Goal: Task Accomplishment & Management: Complete application form

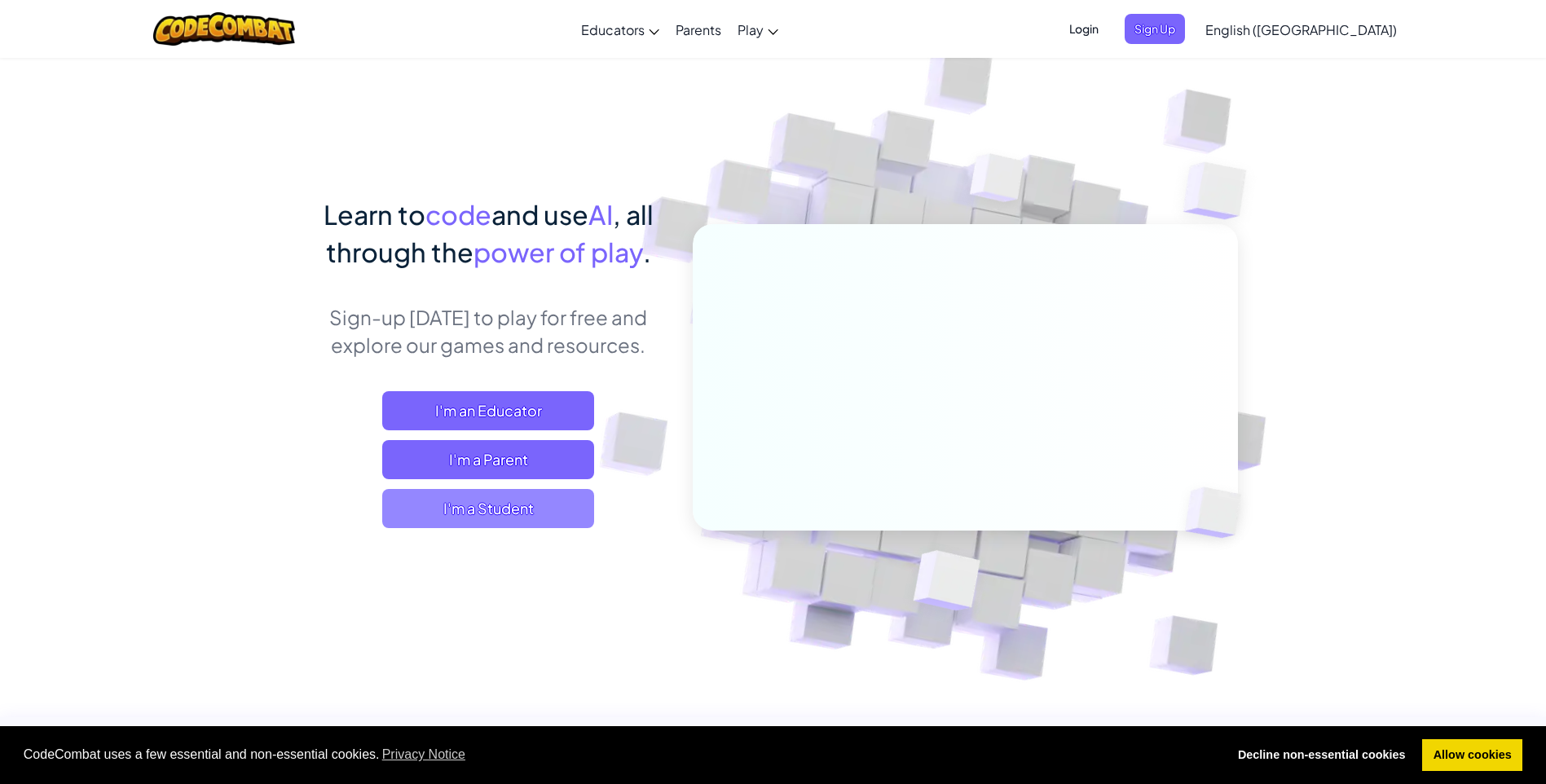
click at [538, 507] on span "I'm a Student" at bounding box center [488, 508] width 212 height 40
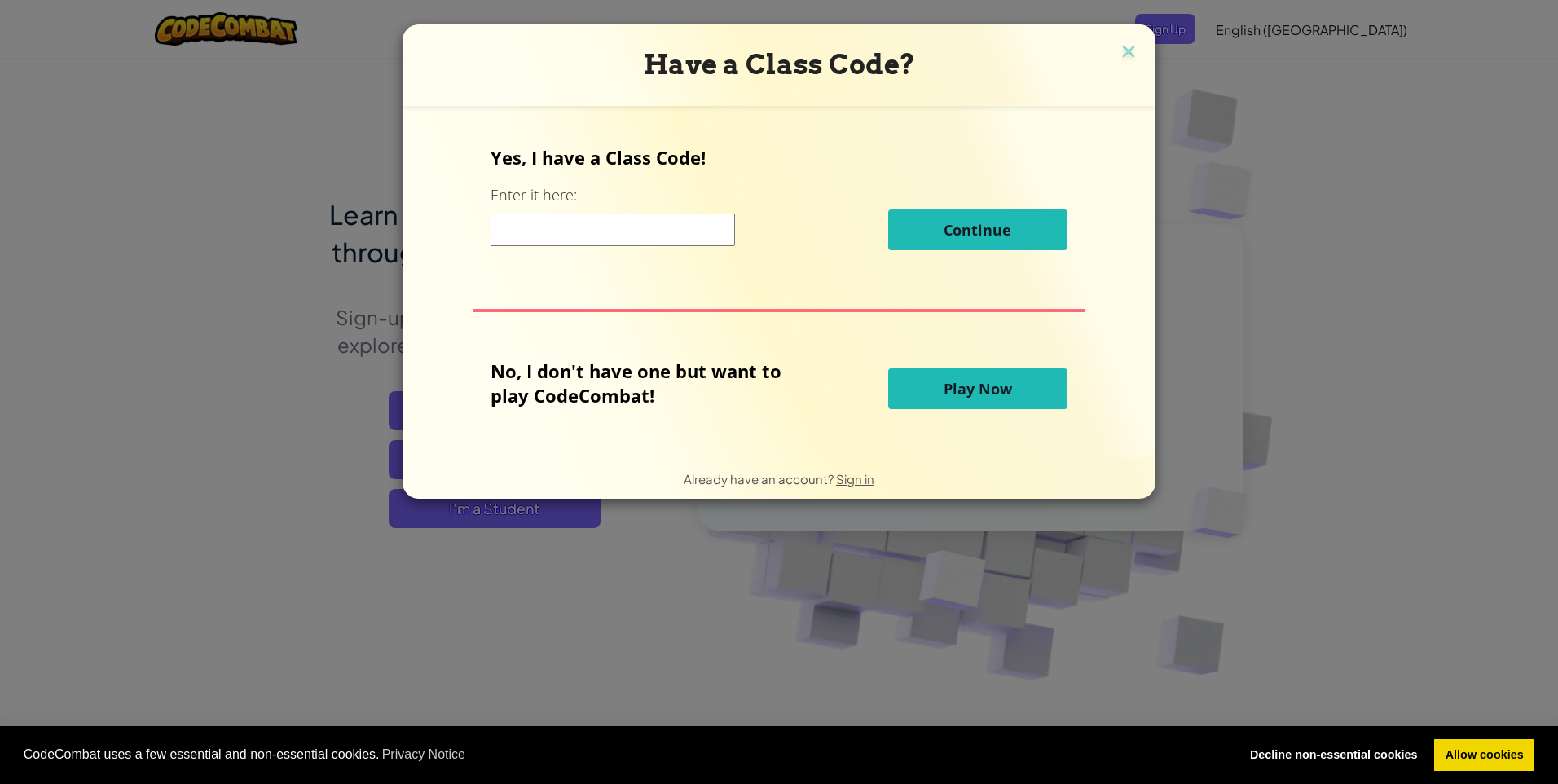
click at [626, 242] on input at bounding box center [613, 230] width 245 height 33
type input "BearSpeedNew"
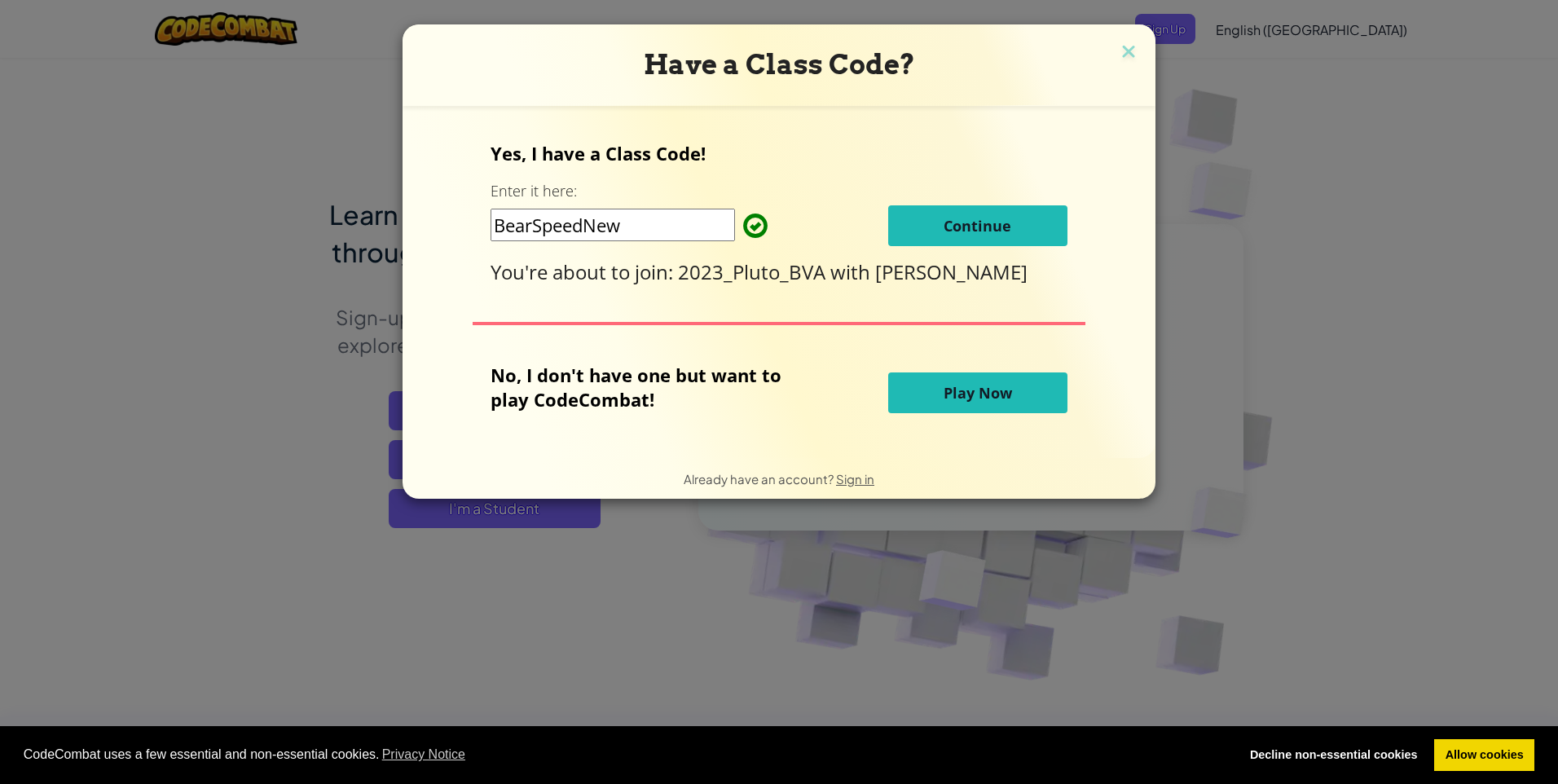
click at [973, 237] on button "Continue" at bounding box center [978, 225] width 179 height 40
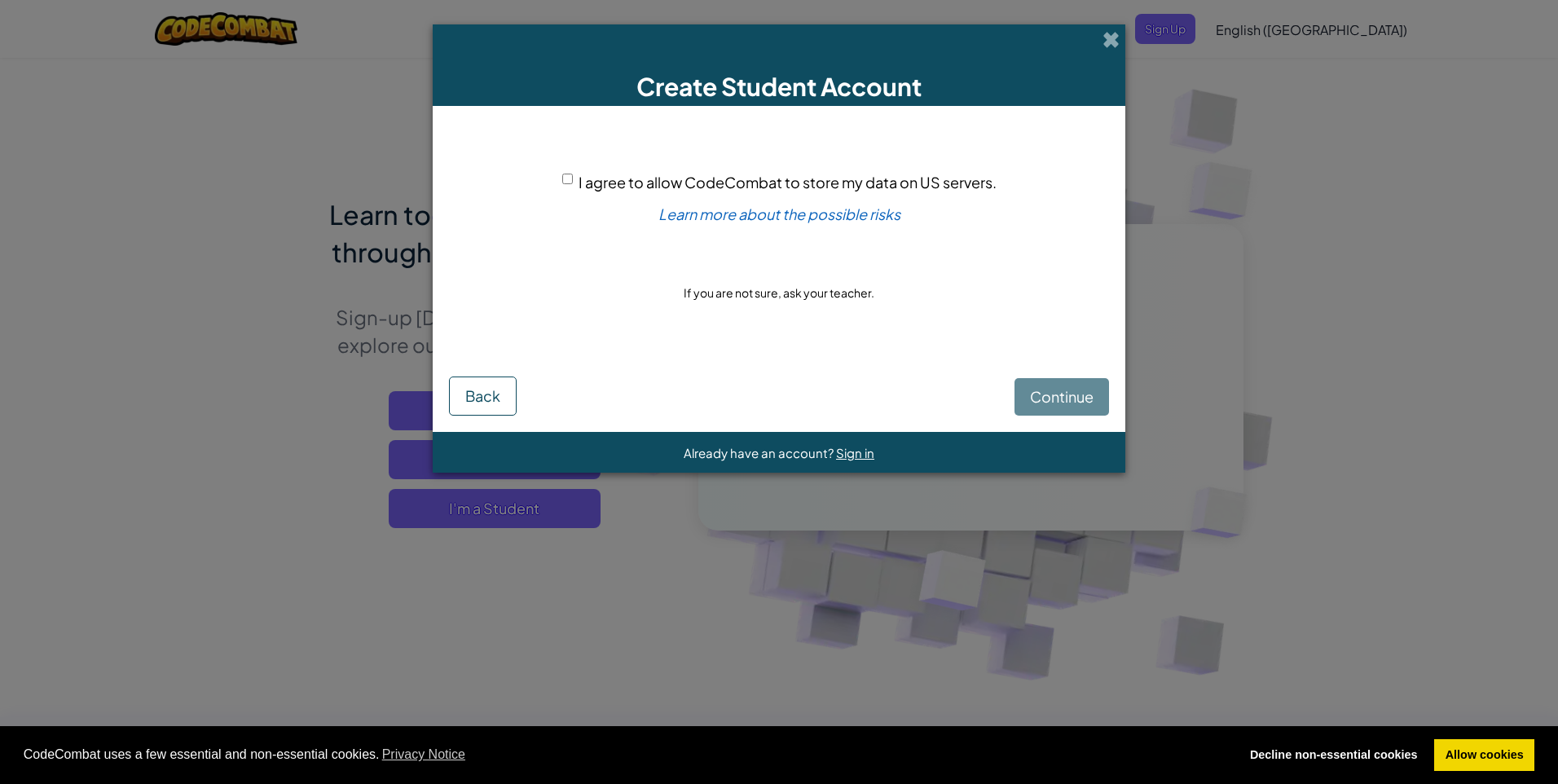
click at [585, 172] on div "I agree to allow CodeCombat to store my data on US servers." at bounding box center [779, 182] width 434 height 24
click at [580, 179] on span "I agree to allow CodeCombat to store my data on US servers." at bounding box center [788, 183] width 418 height 19
click at [573, 179] on input "I agree to allow CodeCombat to store my data on US servers." at bounding box center [567, 178] width 10 height 10
checkbox input "true"
click at [1054, 381] on button "Continue" at bounding box center [1062, 397] width 94 height 38
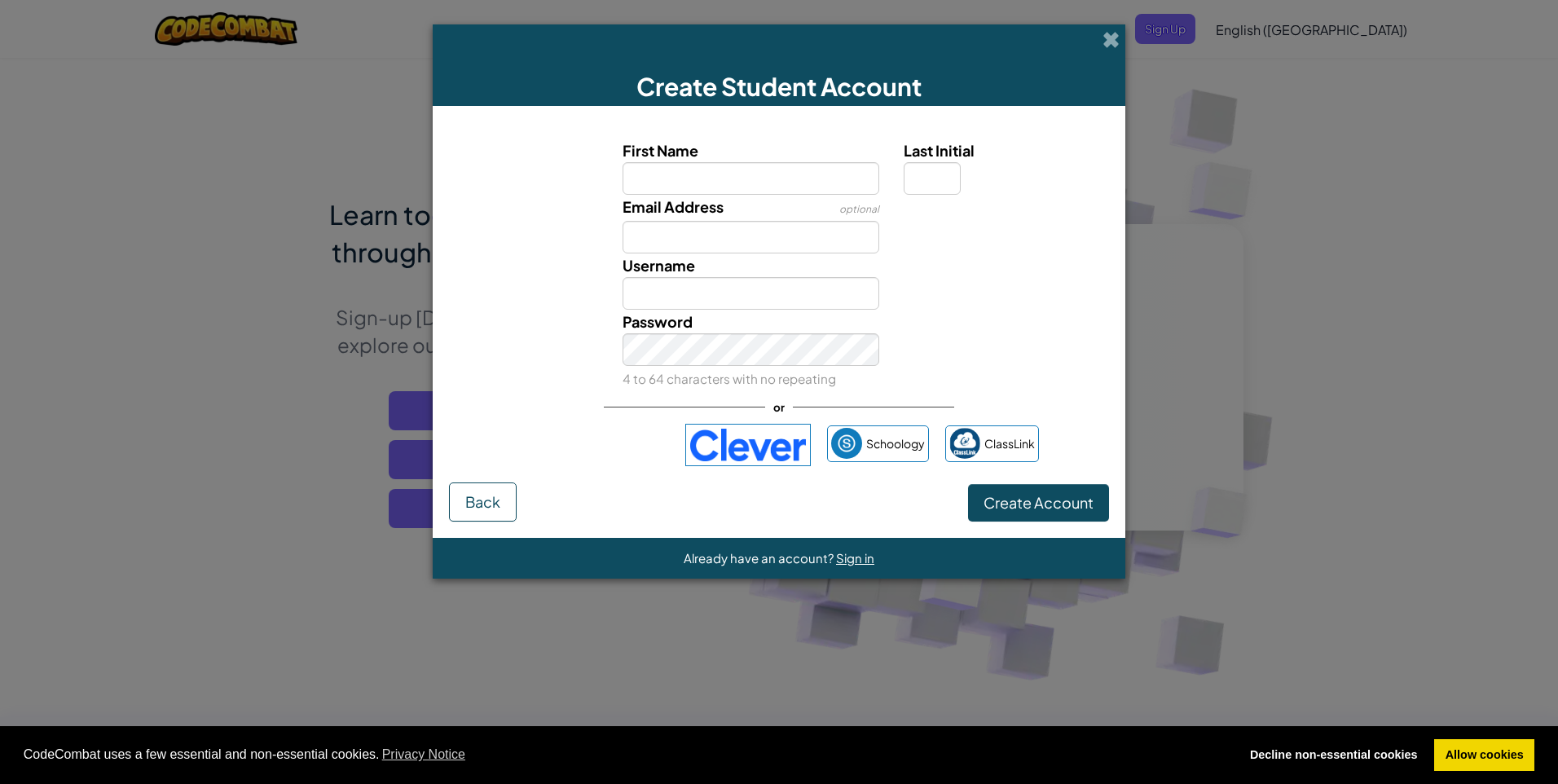
type input "Shreya 9P"
click at [698, 244] on input "Email Address" at bounding box center [751, 237] width 258 height 33
click at [1045, 389] on div "Password 4 to 64 characters with no repeating" at bounding box center [779, 350] width 677 height 81
click at [742, 283] on input "Shreya 9P" at bounding box center [751, 293] width 258 height 33
type input "Shreya 9Pluto"
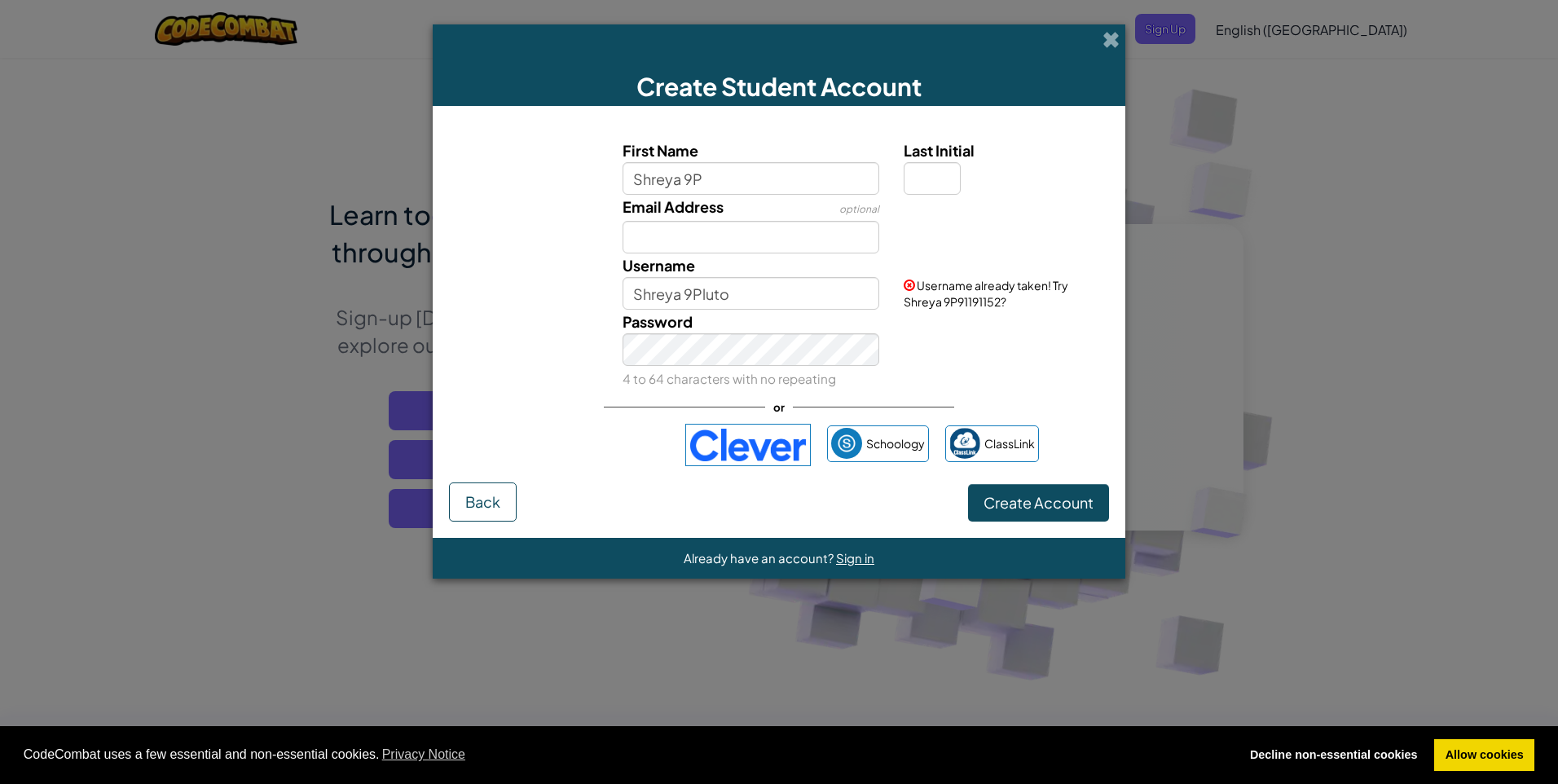
click at [947, 361] on div "Password 4 to 64 characters with no repeating" at bounding box center [779, 350] width 677 height 81
click at [1116, 45] on span at bounding box center [1111, 40] width 17 height 17
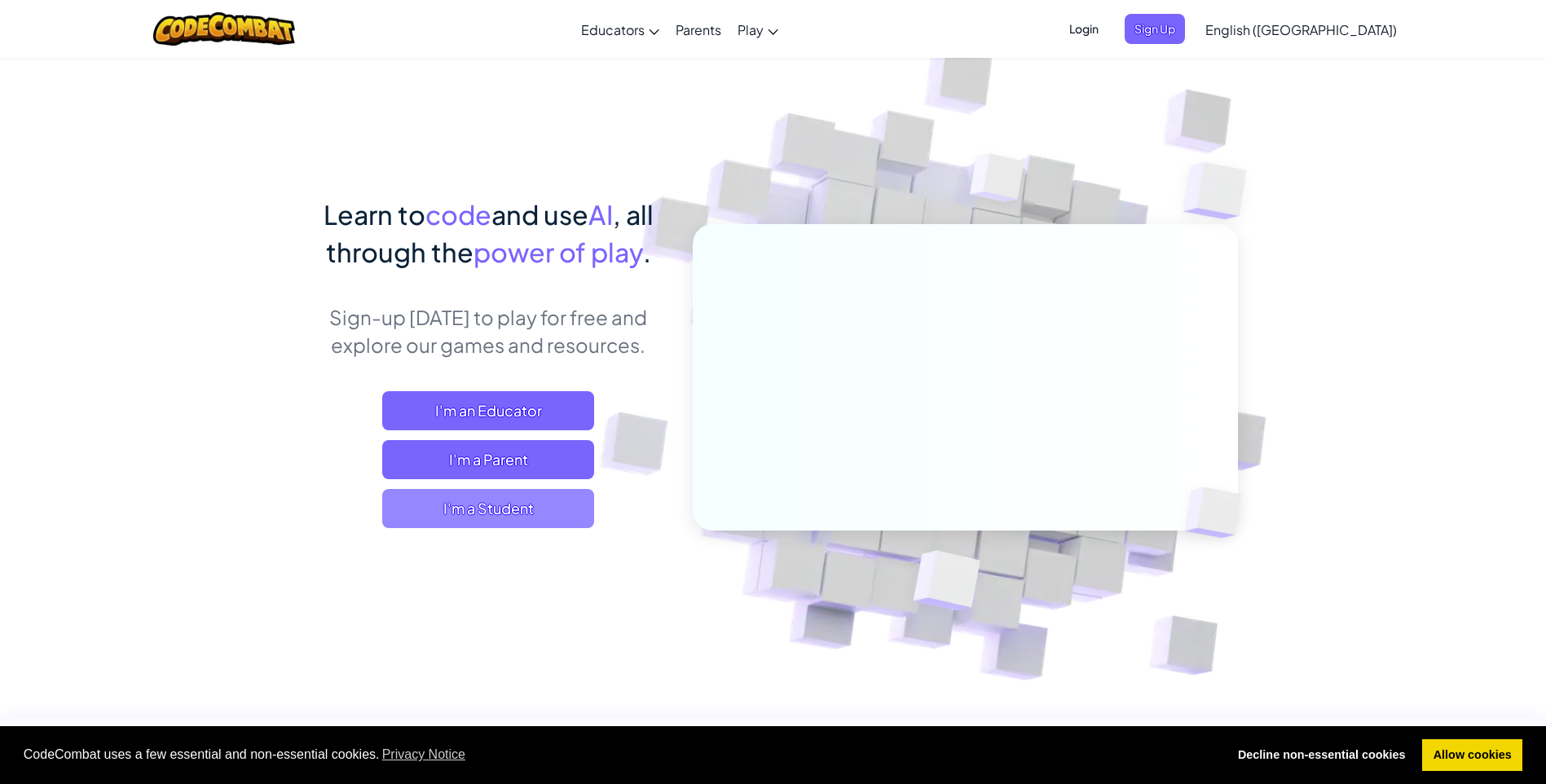
click at [550, 513] on span "I'm a Student" at bounding box center [488, 508] width 212 height 40
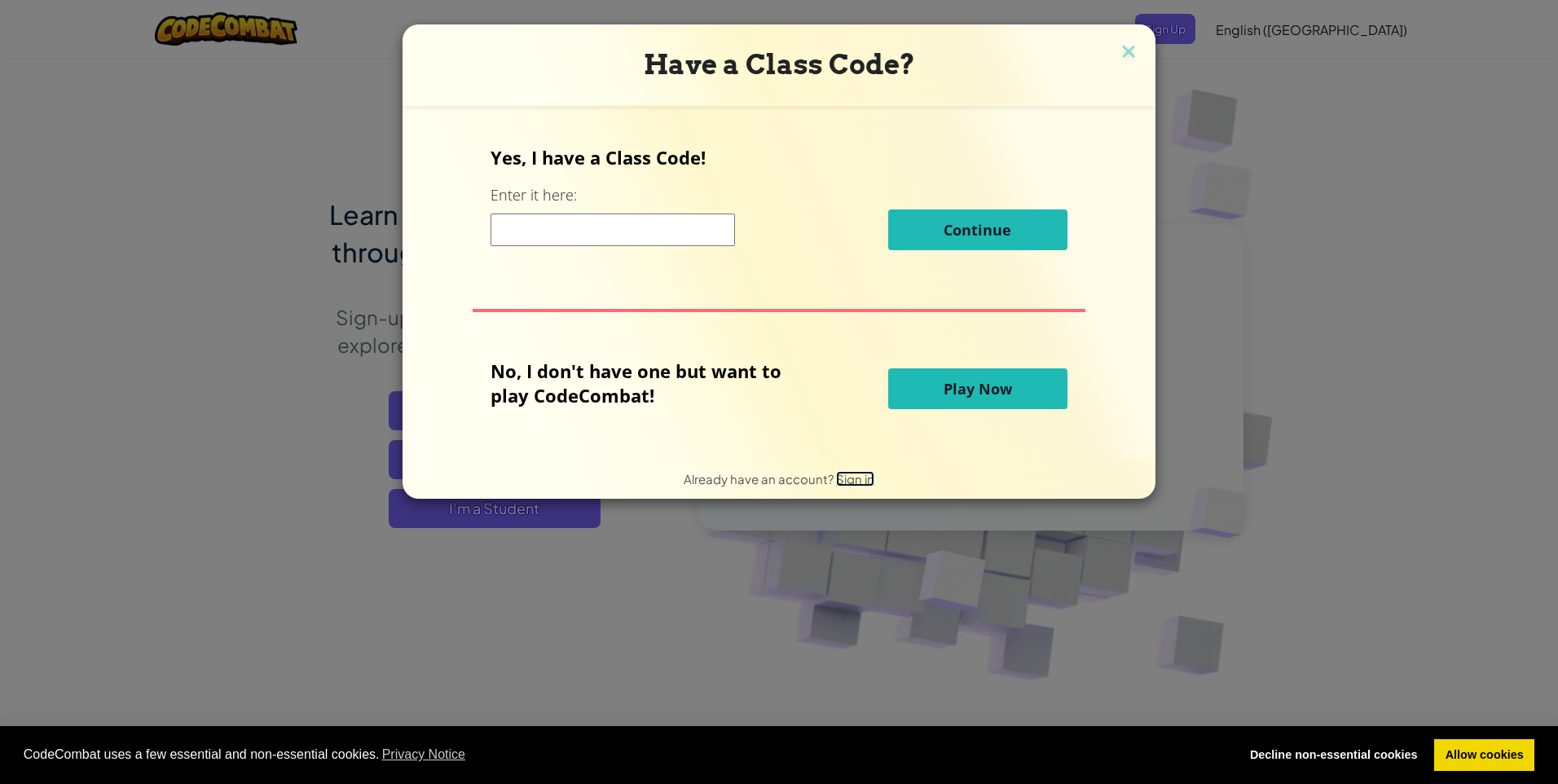
click at [847, 476] on span "Sign in" at bounding box center [855, 478] width 39 height 15
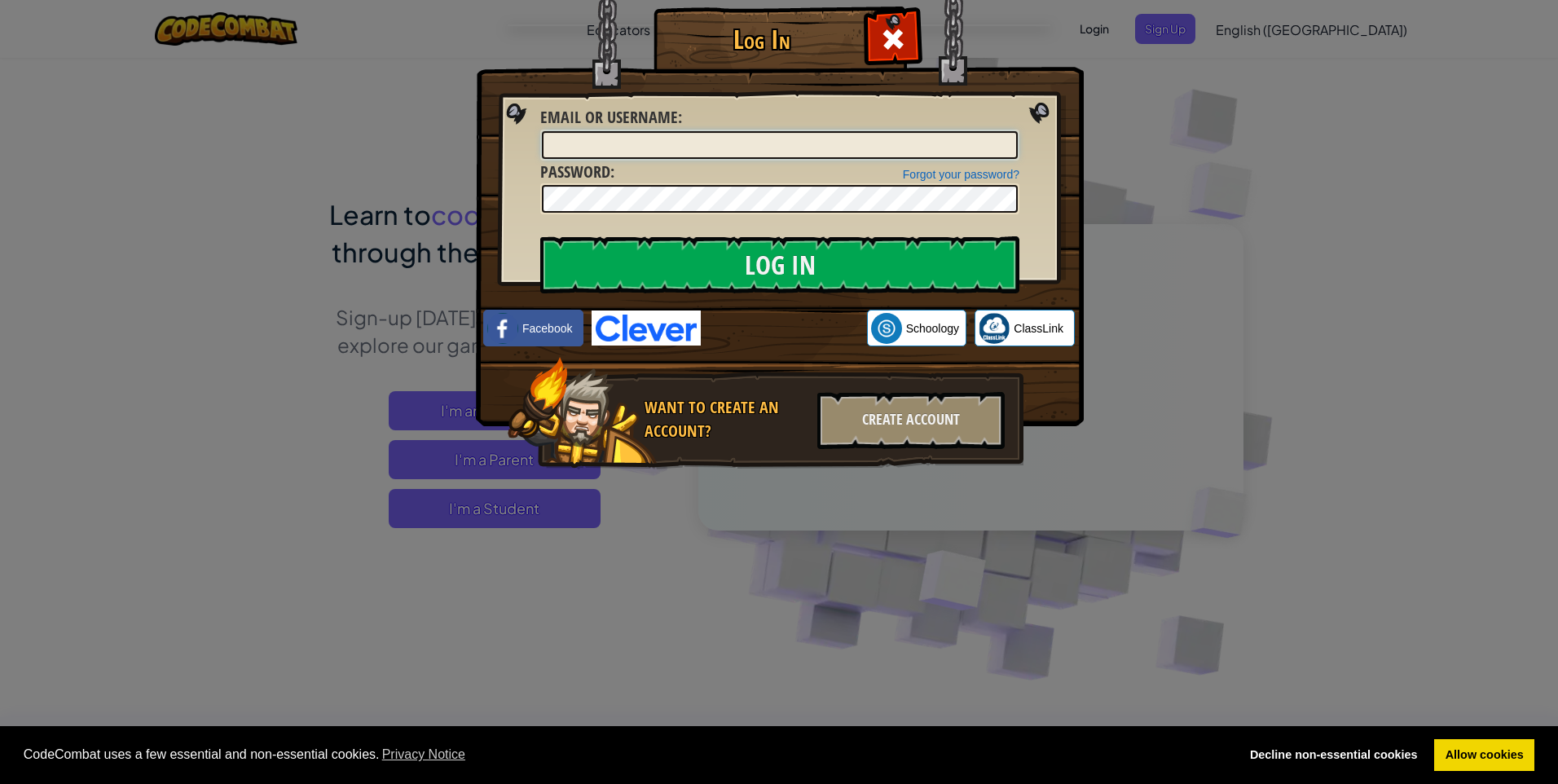
type input "Shreya 9P"
click at [1115, 384] on div "Log In Unknown Error Email or Username : Shreya 9P Forgot your password? Passwo…" at bounding box center [779, 392] width 1558 height 784
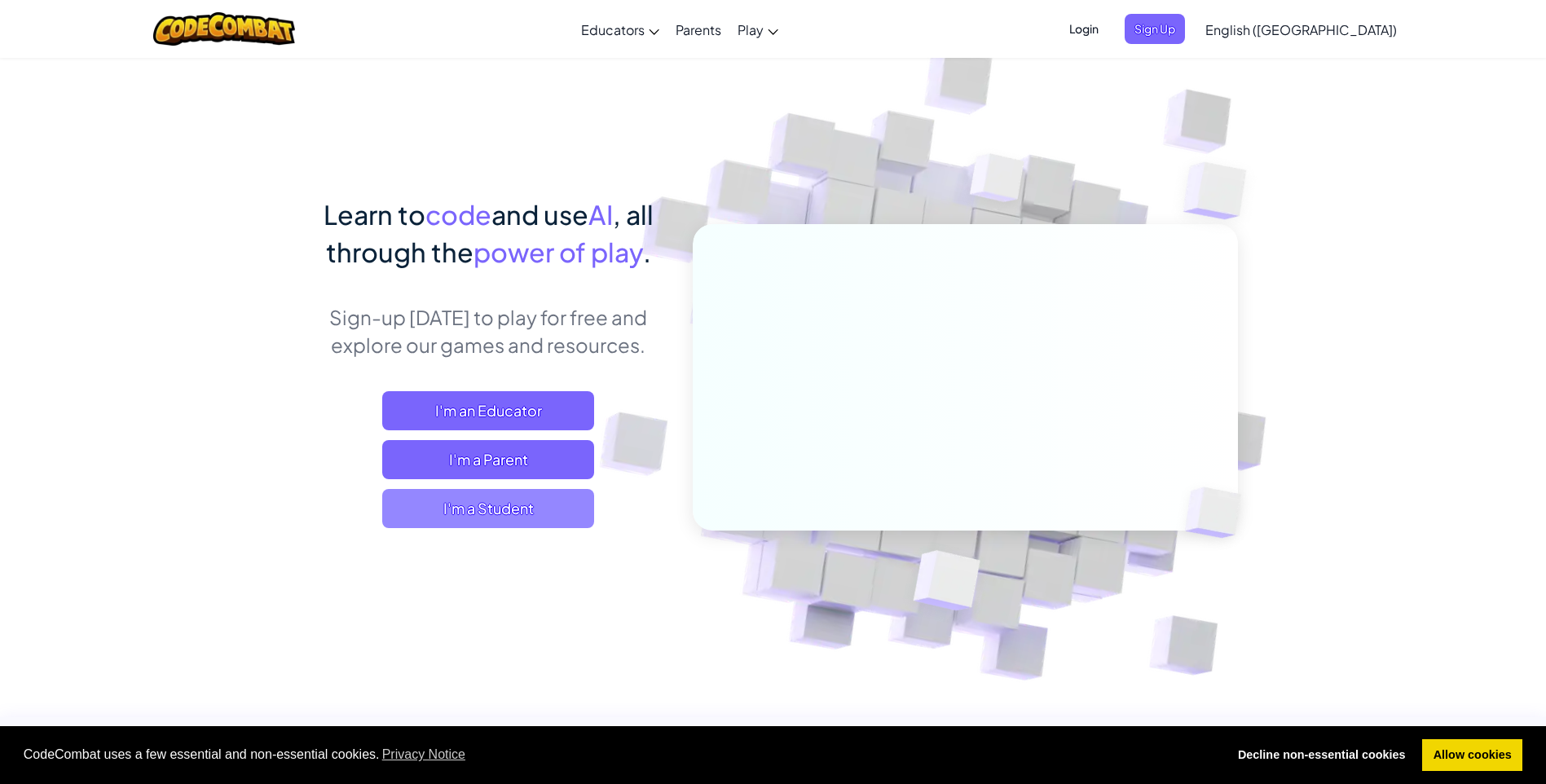
click at [527, 515] on span "I'm a Student" at bounding box center [488, 508] width 212 height 40
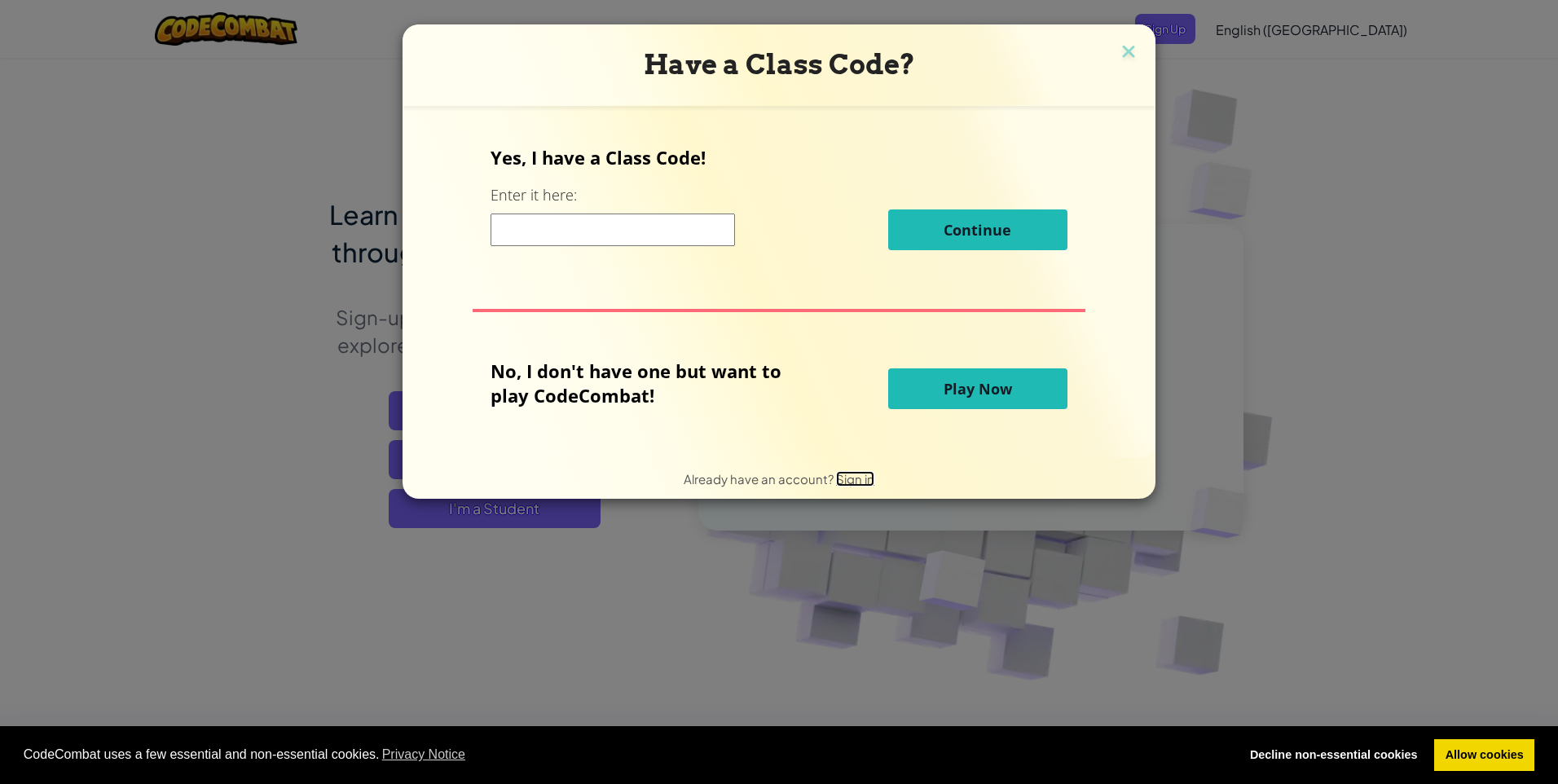
click at [854, 479] on span "Sign in" at bounding box center [855, 478] width 39 height 15
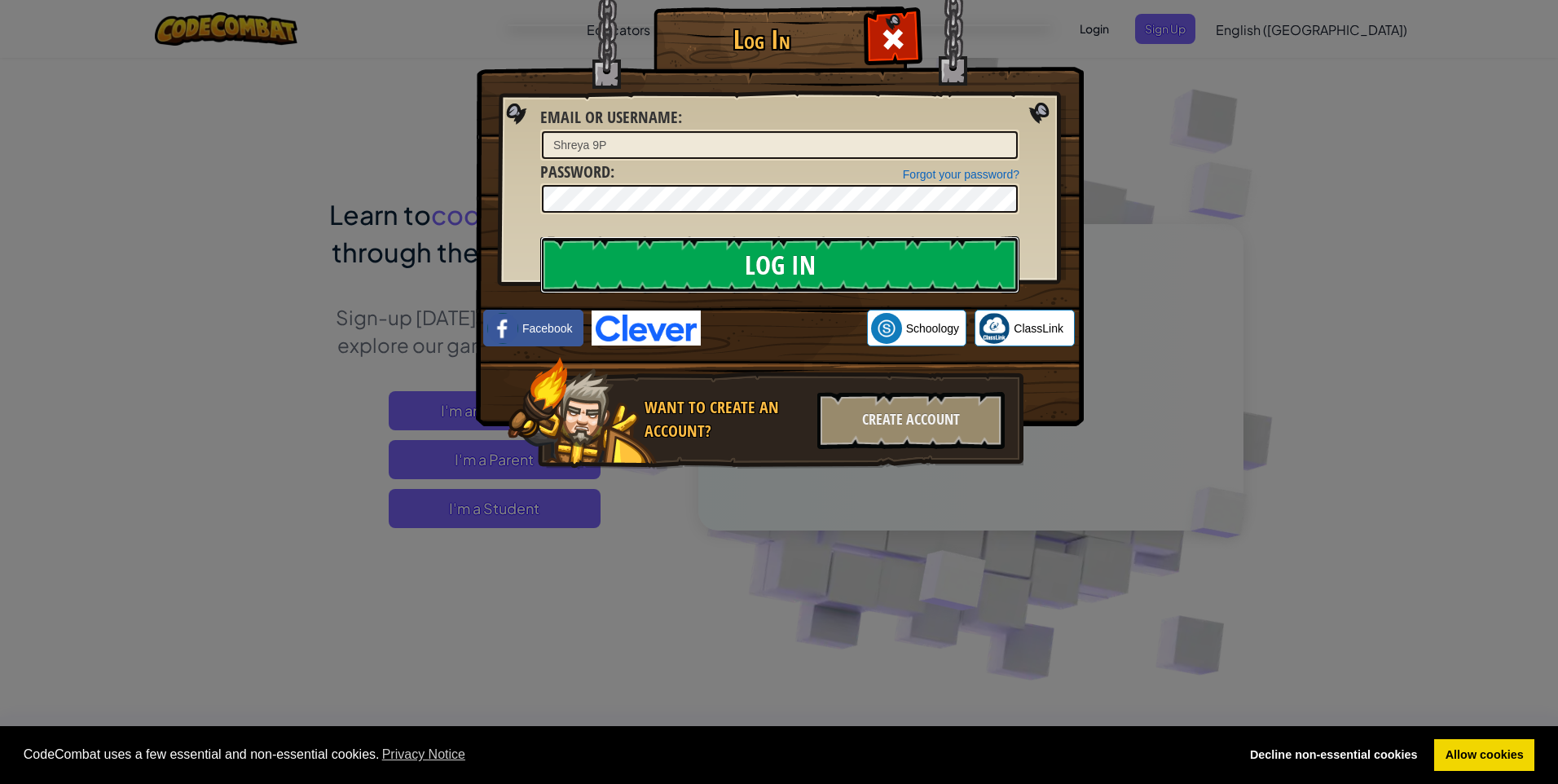
click at [790, 255] on input "Log In" at bounding box center [779, 264] width 479 height 57
